Goal: Task Accomplishment & Management: Use online tool/utility

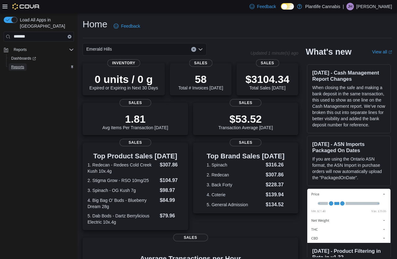
click at [18, 65] on span "Reports" at bounding box center [17, 67] width 13 height 5
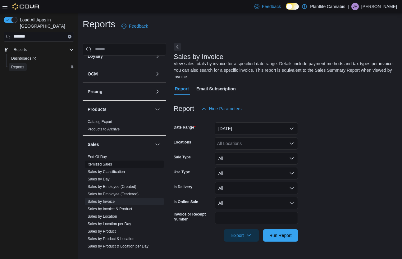
scroll to position [237, 0]
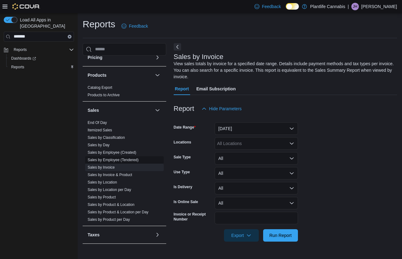
click at [128, 160] on link "Sales by Employee (Tendered)" at bounding box center [113, 160] width 51 height 4
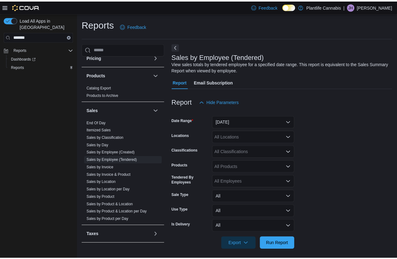
scroll to position [3, 0]
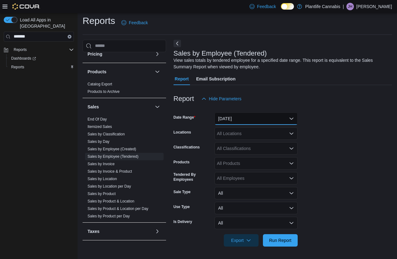
click at [264, 120] on button "[DATE]" at bounding box center [256, 118] width 83 height 12
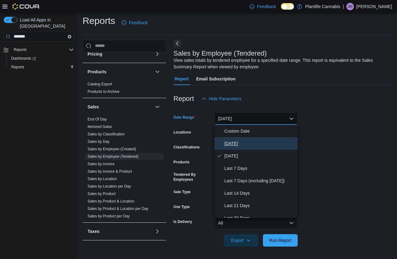
click at [243, 138] on button "[DATE]" at bounding box center [256, 143] width 83 height 12
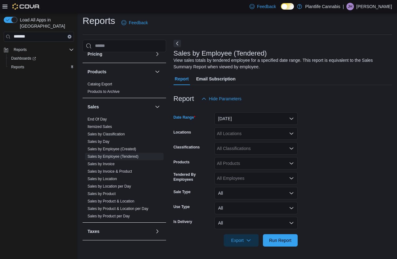
click at [244, 130] on div "All Locations" at bounding box center [256, 133] width 83 height 12
type input "***"
click at [243, 147] on span "Emerald Hills" at bounding box center [243, 144] width 25 height 6
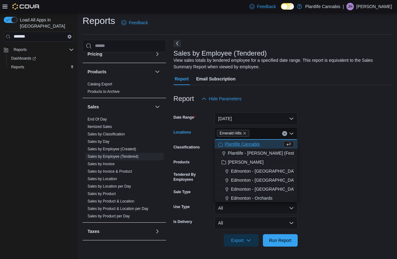
drag, startPoint x: 369, startPoint y: 162, endPoint x: 359, endPoint y: 162, distance: 10.6
click at [369, 162] on form "Date Range [DATE] Locations [GEOGRAPHIC_DATA] Combo box. Selected. [GEOGRAPHIC_…" at bounding box center [283, 176] width 219 height 142
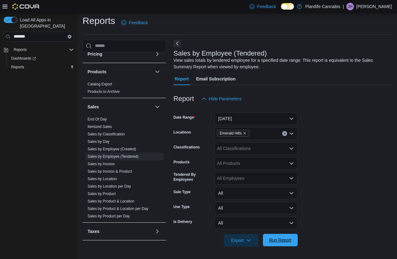
click at [286, 241] on span "Run Report" at bounding box center [280, 240] width 22 height 6
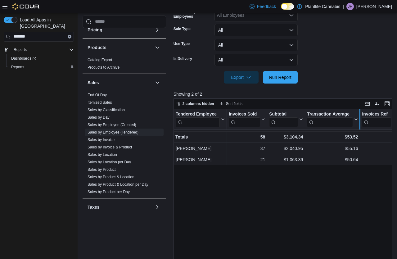
scroll to position [168, 0]
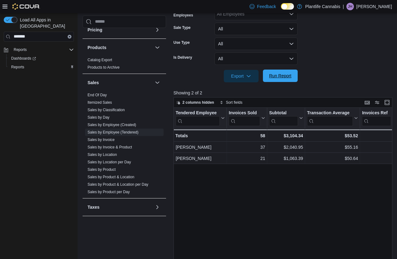
click at [284, 74] on span "Run Report" at bounding box center [280, 76] width 22 height 6
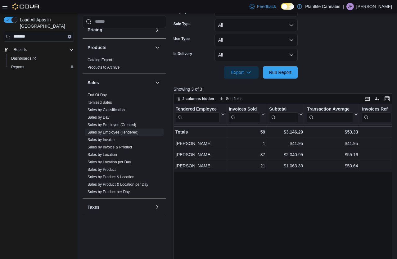
scroll to position [173, 0]
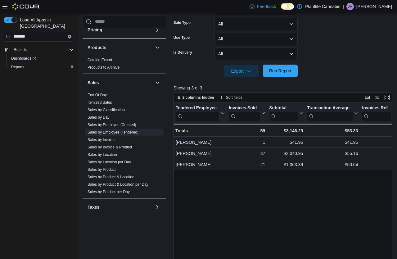
click at [286, 70] on span "Run Report" at bounding box center [280, 71] width 22 height 6
